Goal: Transaction & Acquisition: Purchase product/service

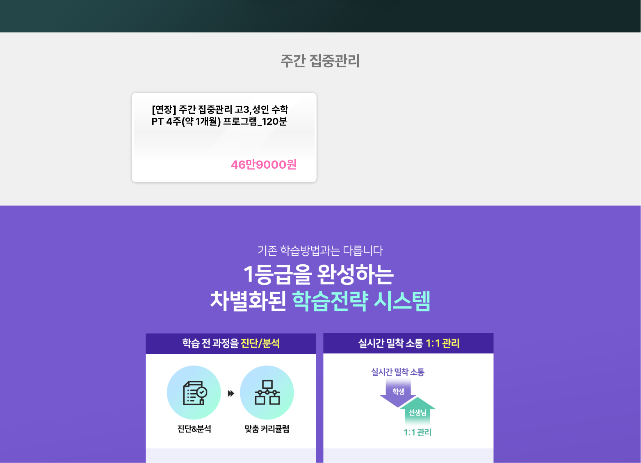
scroll to position [823, 0]
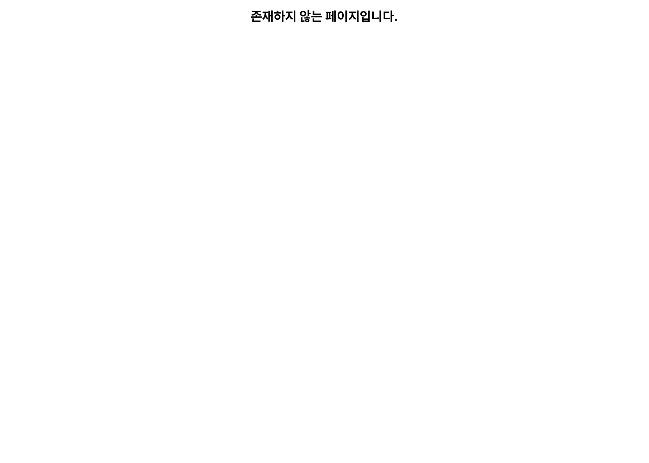
click at [368, 33] on html "존재하지 않는 페이지입니다." at bounding box center [324, 16] width 649 height 33
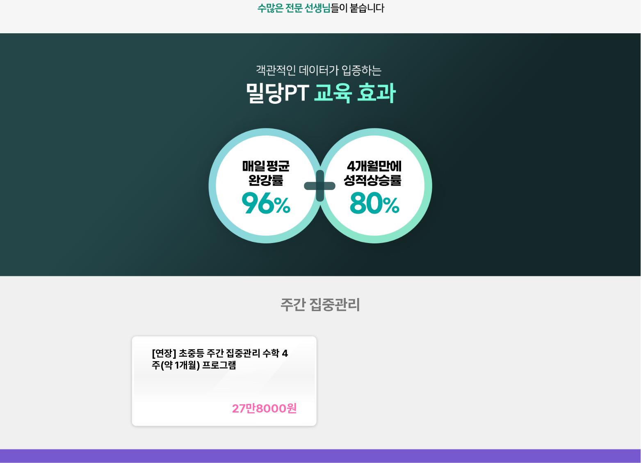
scroll to position [694, 0]
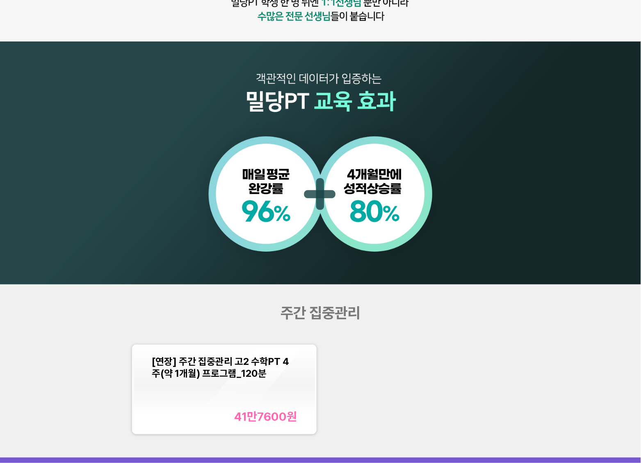
scroll to position [579, 0]
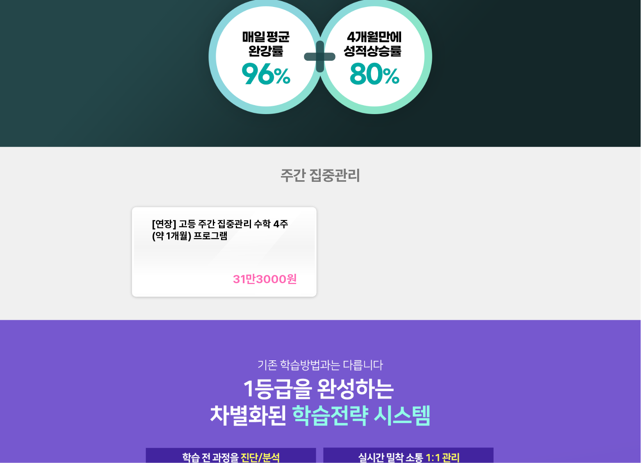
scroll to position [718, 0]
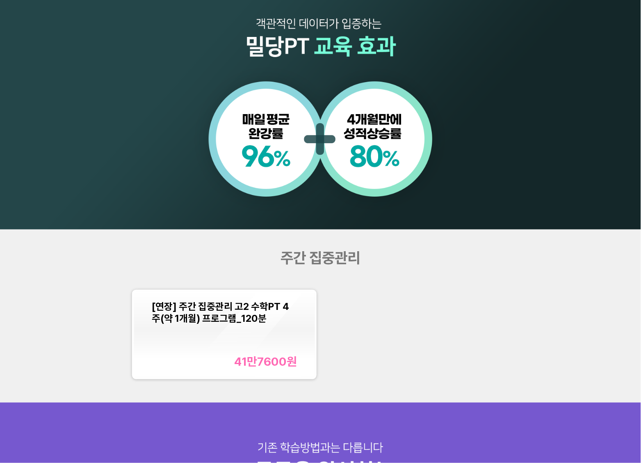
scroll to position [622, 0]
